Goal: Find specific page/section: Find specific page/section

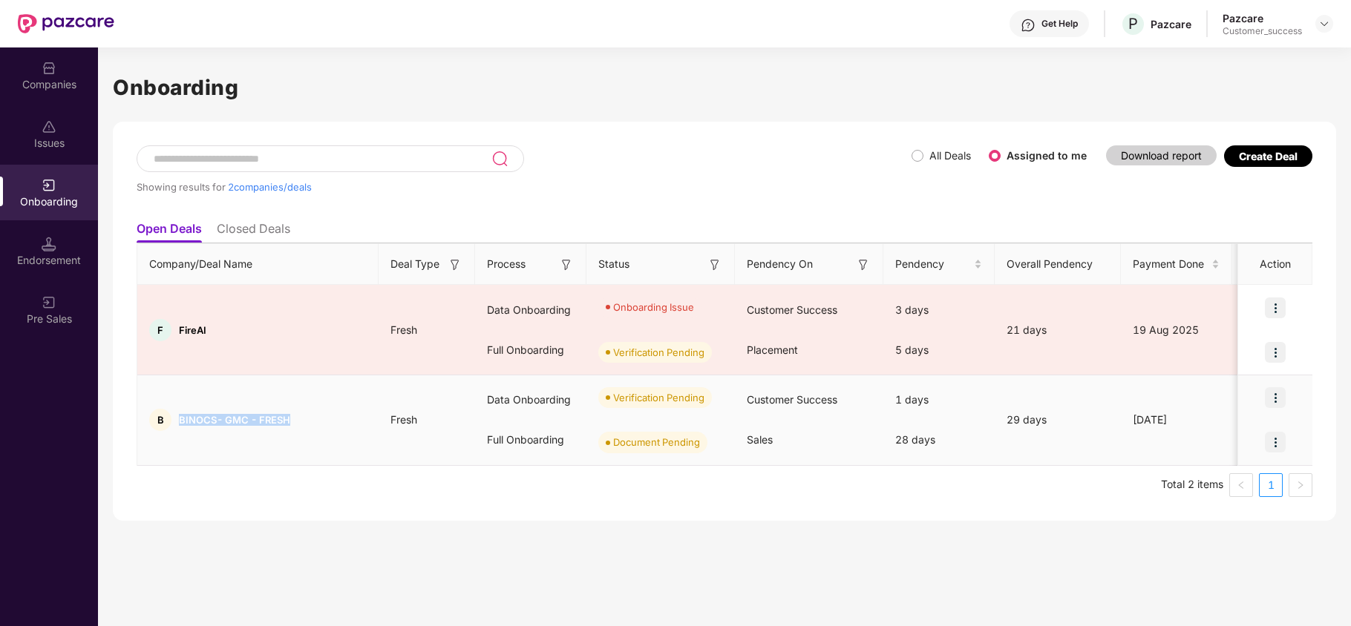
copy span "BINOCS- GMC - FRESH"
drag, startPoint x: 295, startPoint y: 424, endPoint x: 178, endPoint y: 414, distance: 117.7
click at [178, 414] on div "B BINOCS- GMC - FRESH" at bounding box center [257, 420] width 241 height 22
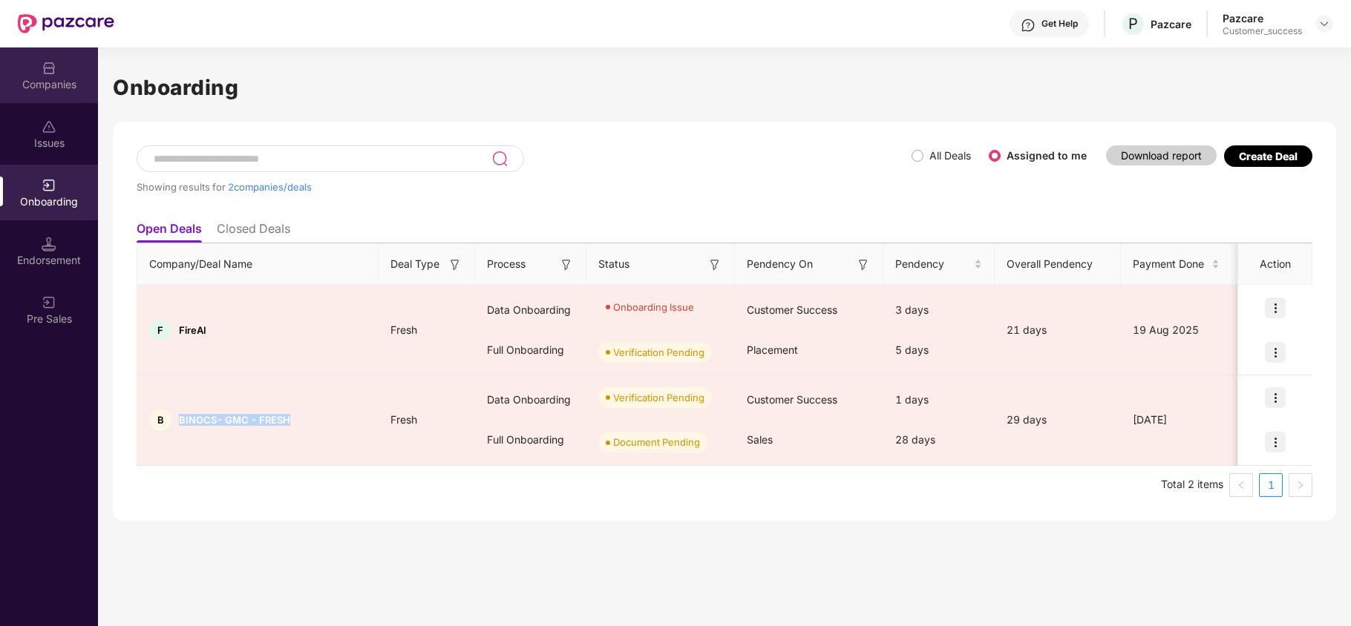
click at [45, 74] on img at bounding box center [49, 68] width 15 height 15
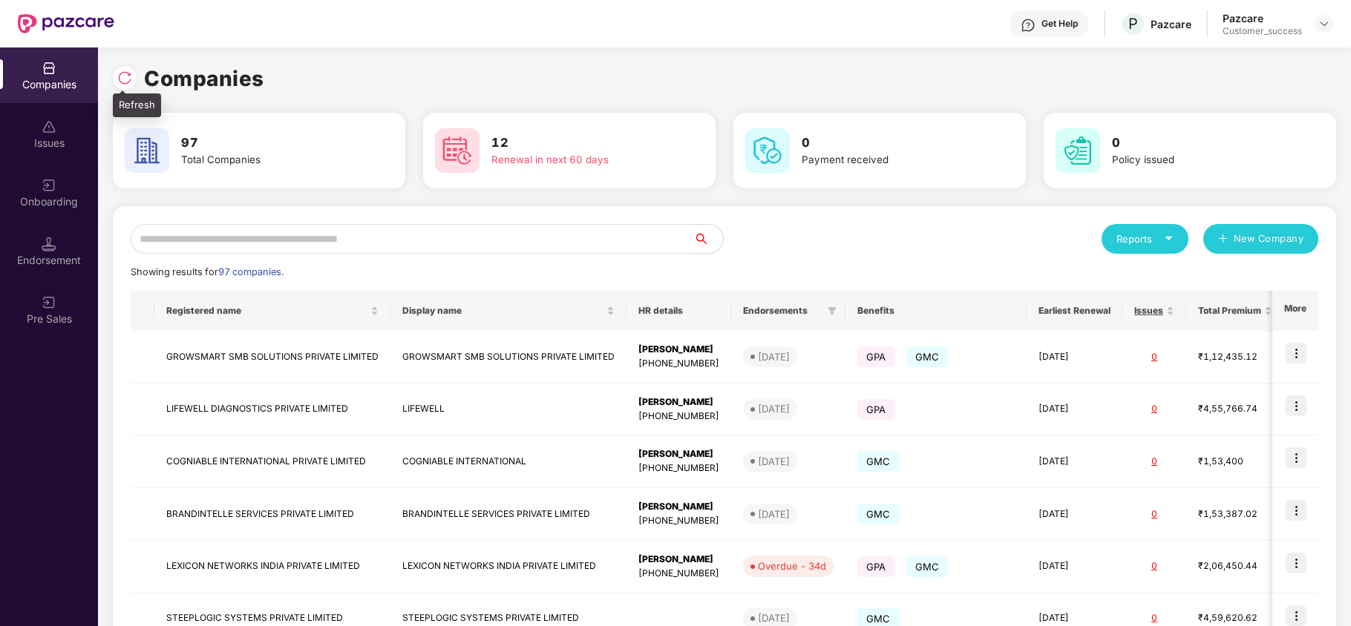
click at [123, 82] on img at bounding box center [124, 77] width 15 height 15
click at [51, 178] on img at bounding box center [49, 185] width 15 height 15
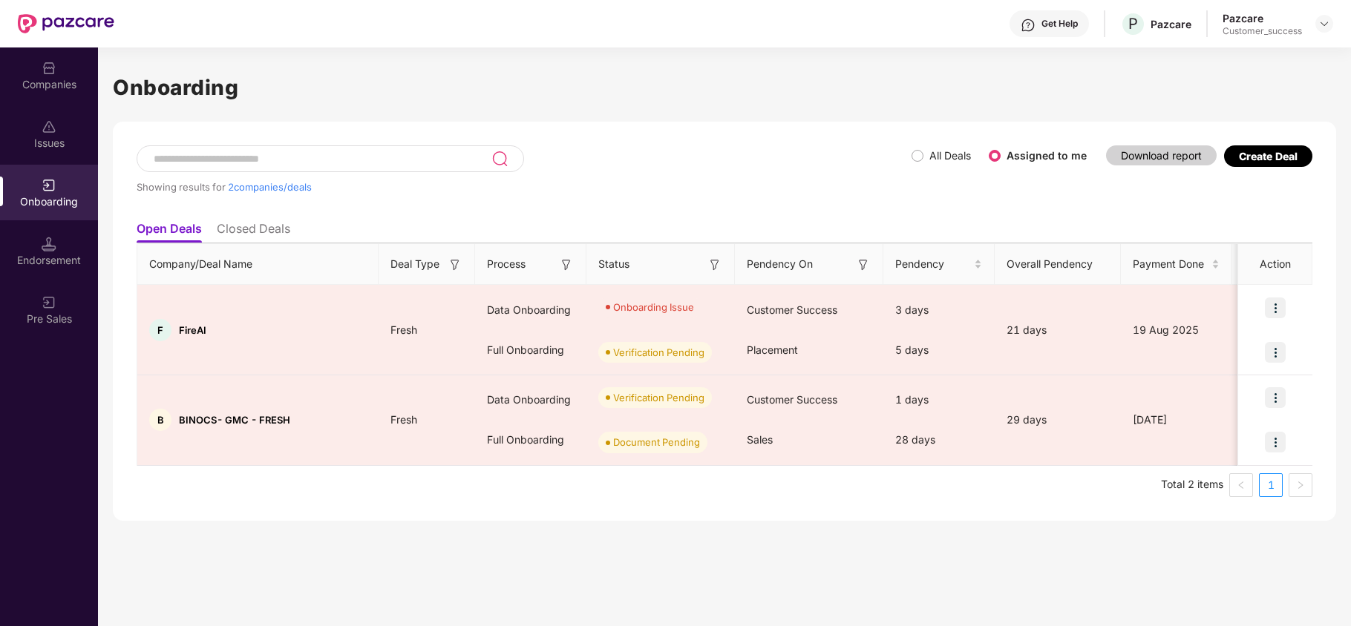
click at [45, 70] on img at bounding box center [49, 68] width 15 height 15
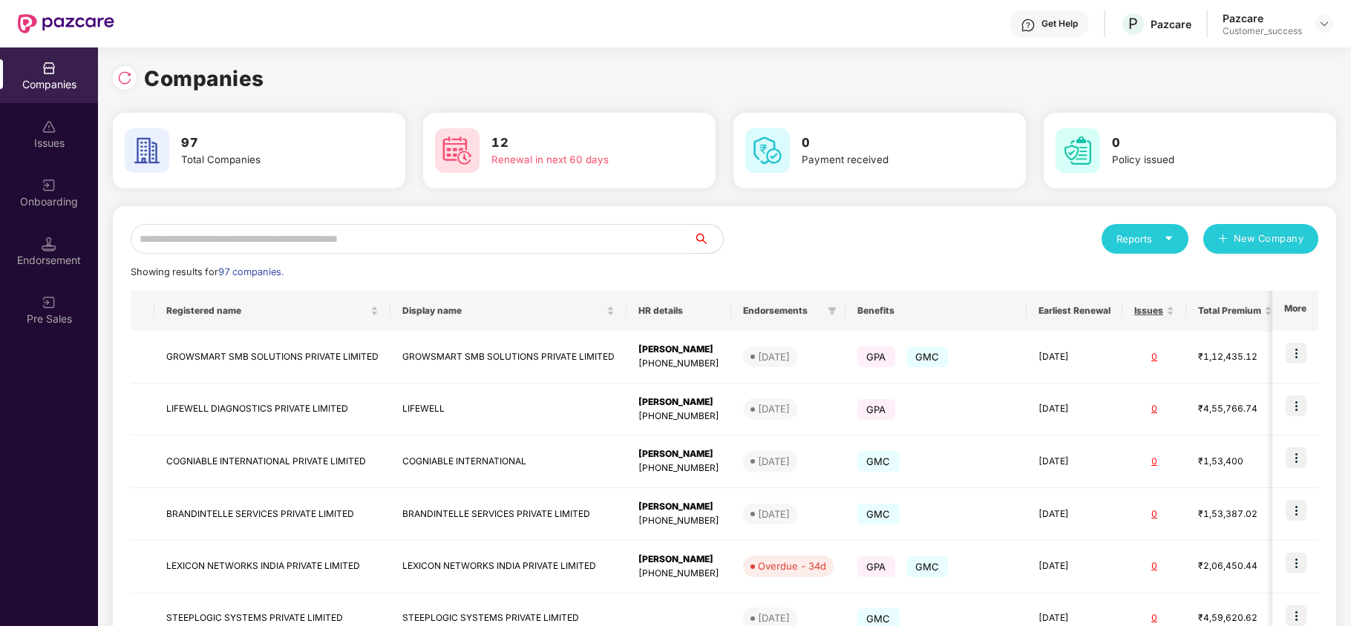
click at [257, 243] on input "text" at bounding box center [412, 239] width 563 height 30
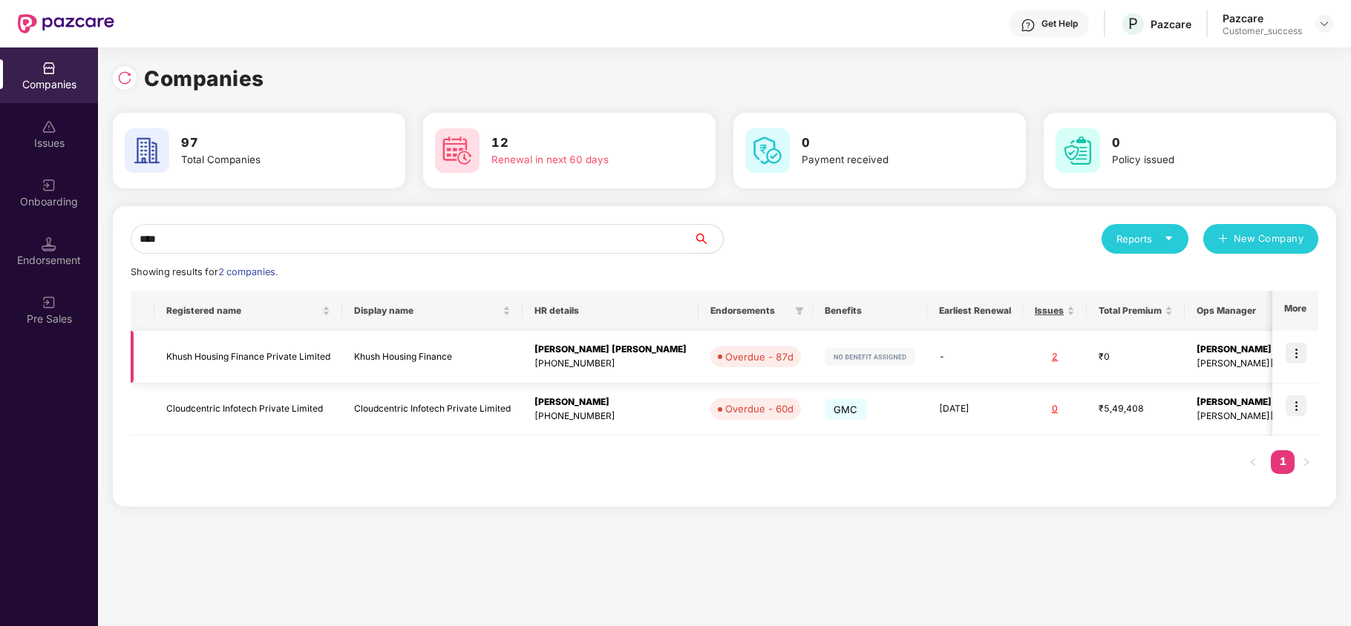
type input "****"
copy td "Khush Housing Finance Private Limited"
drag, startPoint x: 163, startPoint y: 358, endPoint x: 355, endPoint y: 361, distance: 191.5
click at [355, 361] on tr "Khush Housing Finance Private Limited Khush Housing Finance [PERSON_NAME] [PERS…" at bounding box center [843, 357] width 1424 height 53
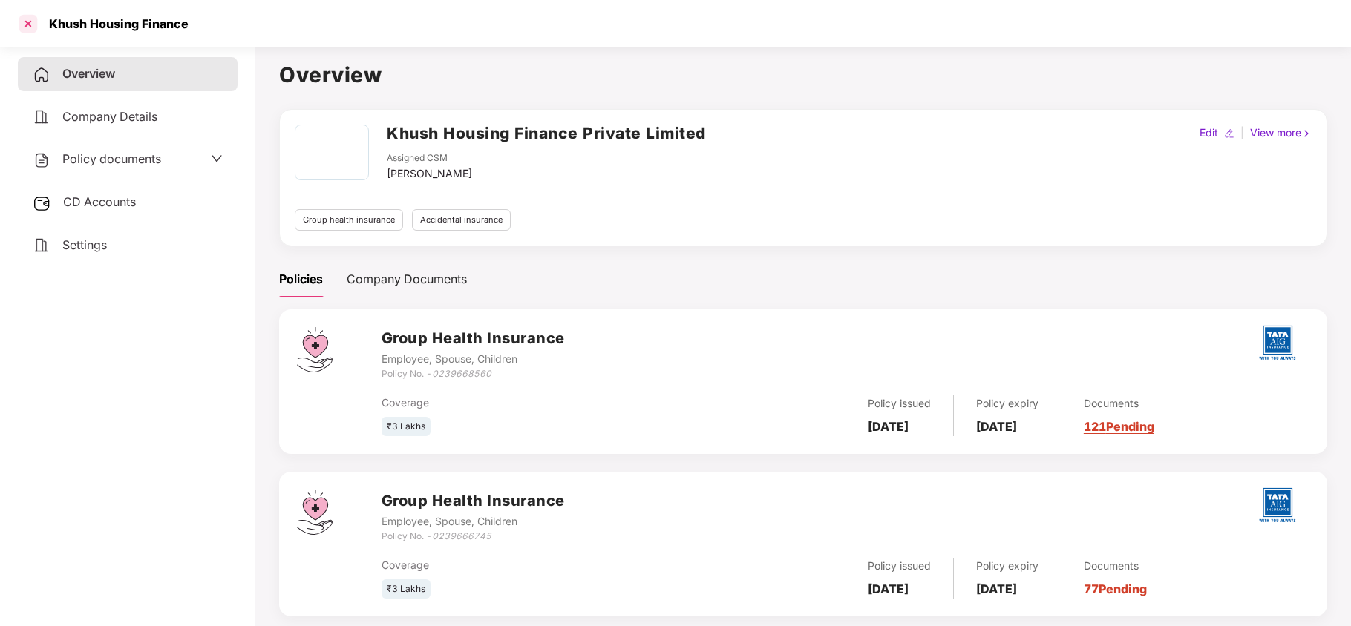
click at [33, 25] on div at bounding box center [28, 24] width 24 height 24
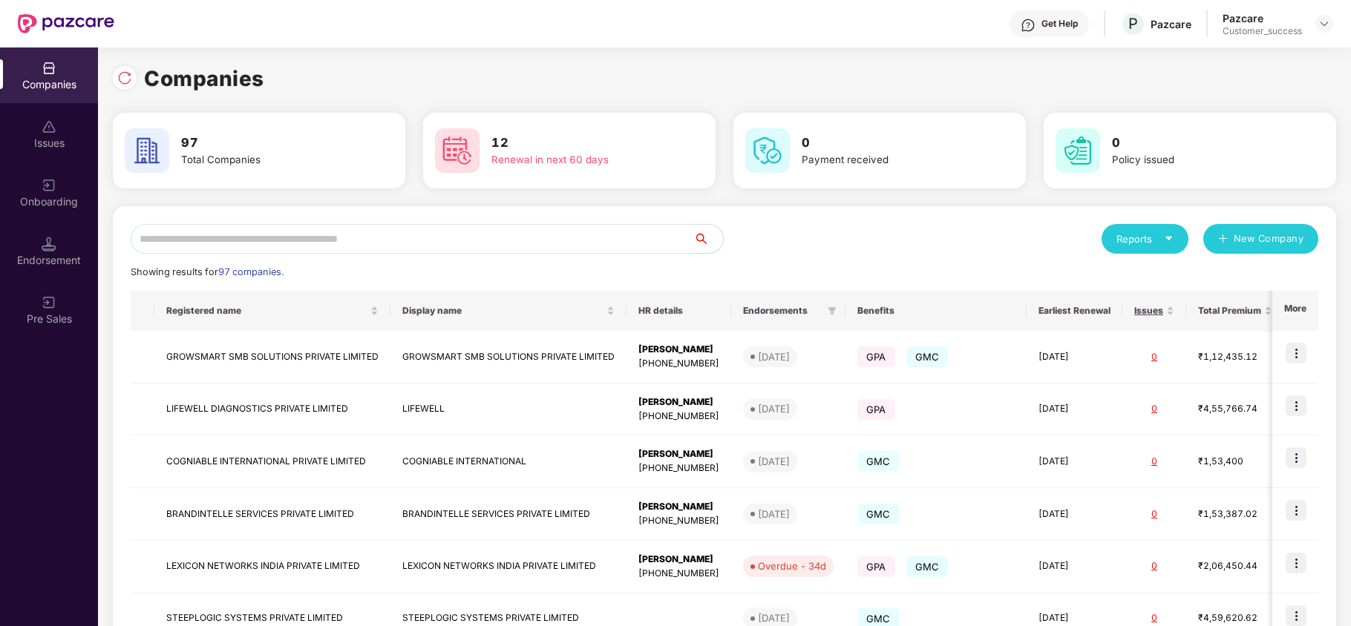
click at [274, 238] on input "text" at bounding box center [412, 239] width 563 height 30
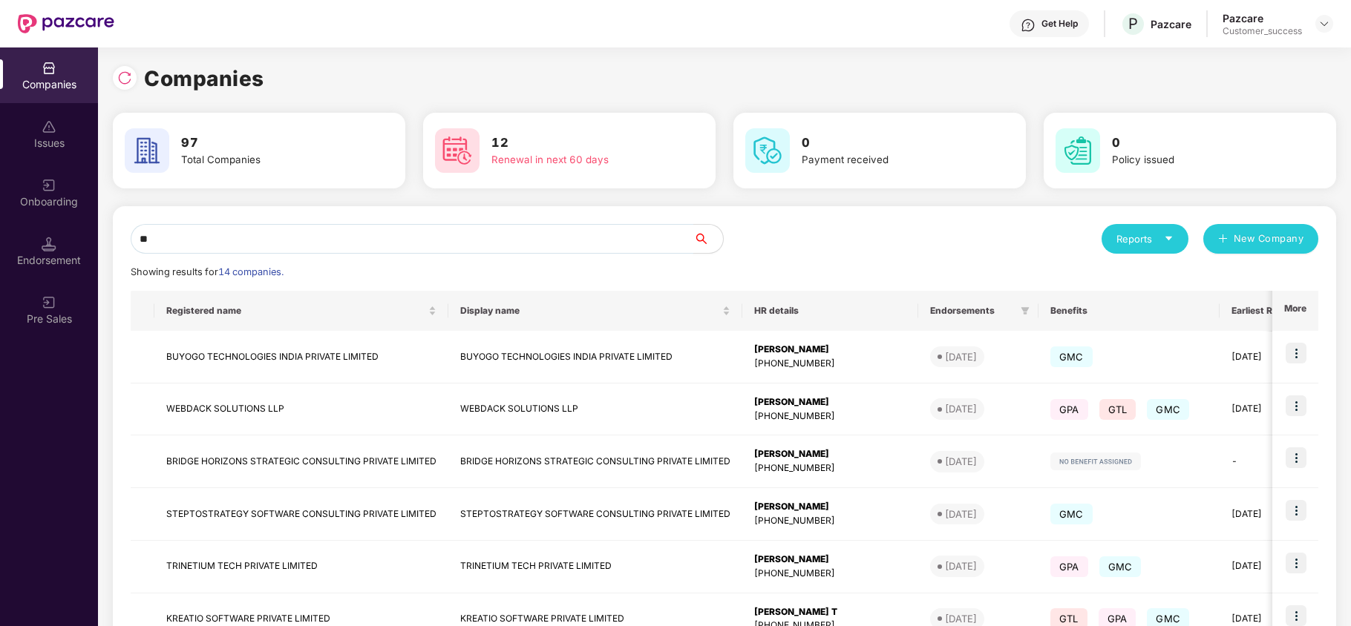
type input "*"
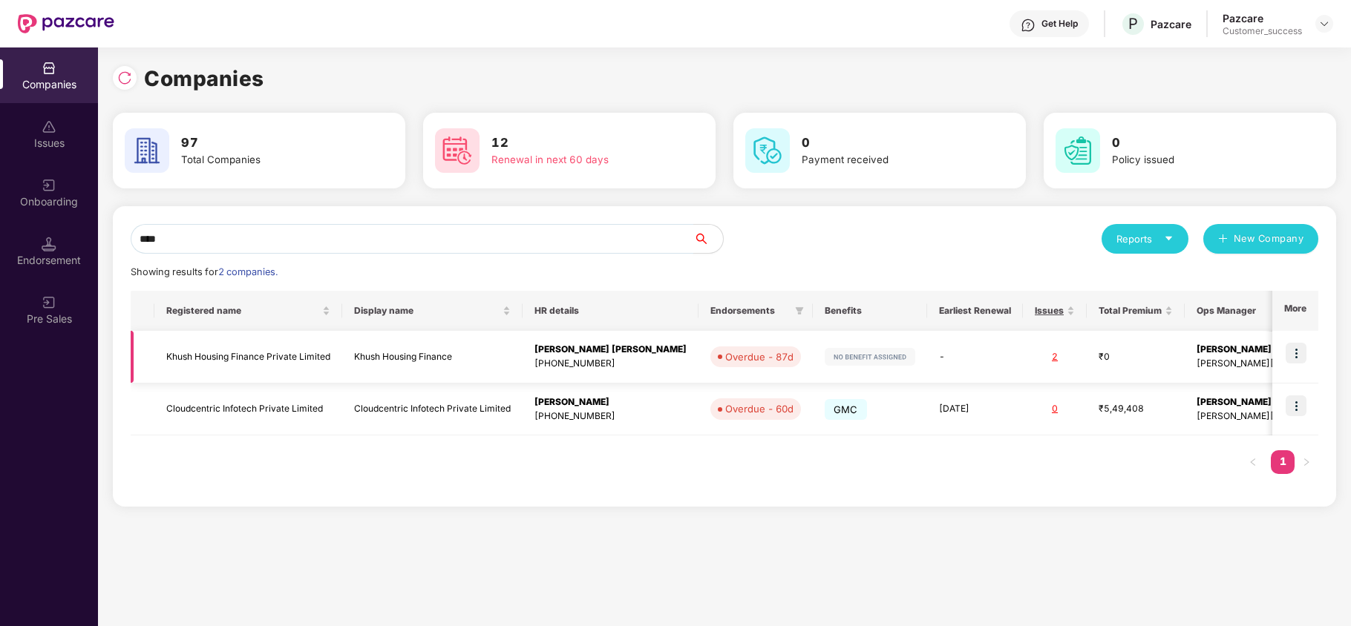
type input "****"
click at [1294, 361] on img at bounding box center [1295, 353] width 21 height 21
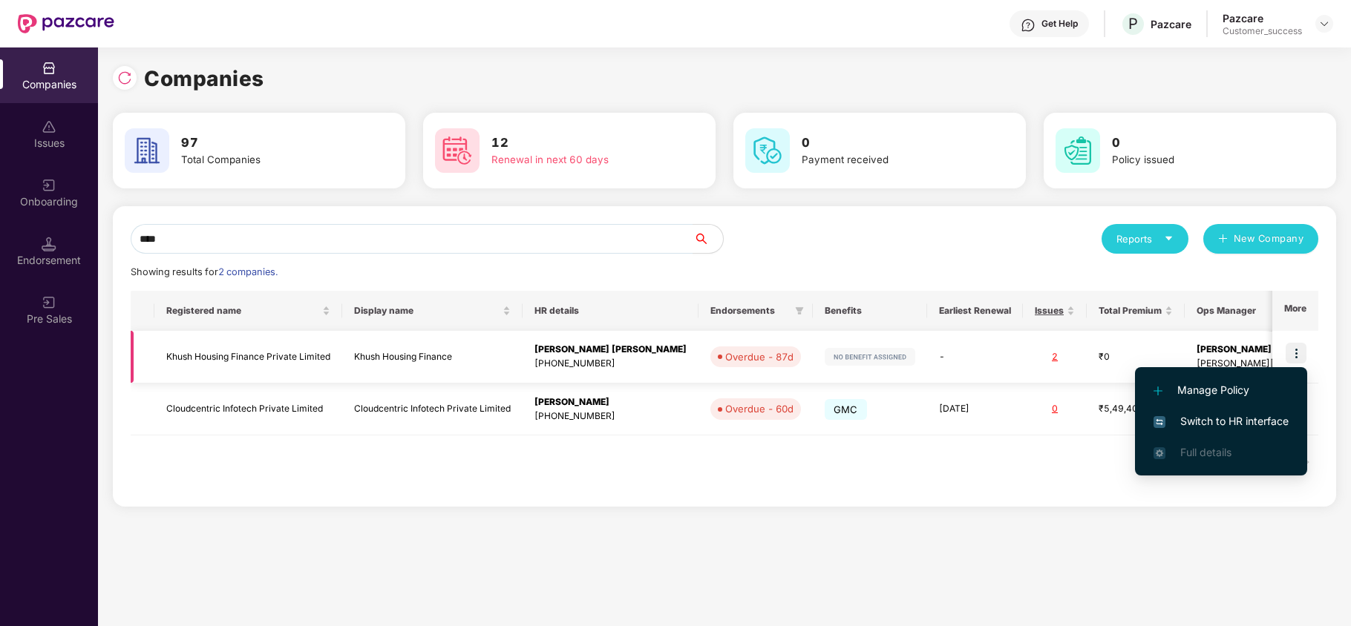
click at [1034, 355] on div "2" at bounding box center [1054, 357] width 40 height 14
